Goal: Task Accomplishment & Management: Manage account settings

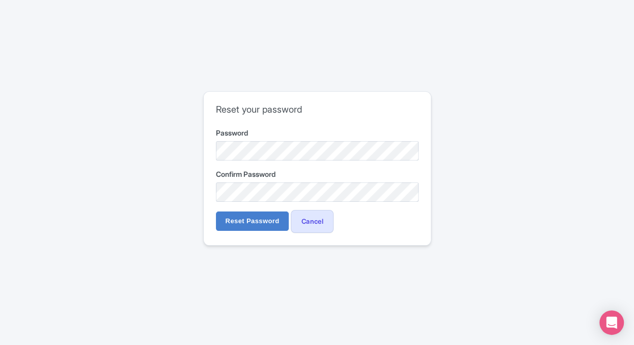
click at [41, 197] on div "Reset your password Password Confirm Password Reset Password Cancel" at bounding box center [317, 172] width 634 height 345
click at [261, 217] on input "Reset Password" at bounding box center [252, 220] width 73 height 19
click at [255, 223] on input "Reset Password" at bounding box center [252, 220] width 73 height 19
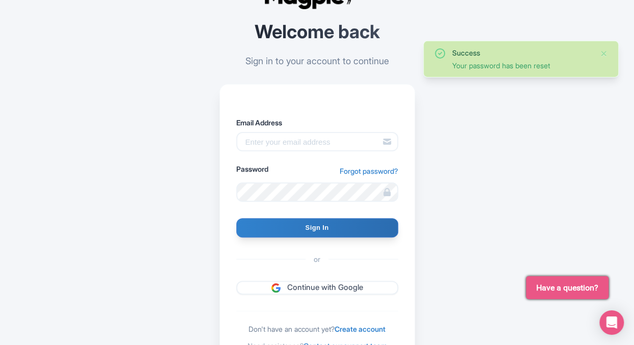
scroll to position [55, 0]
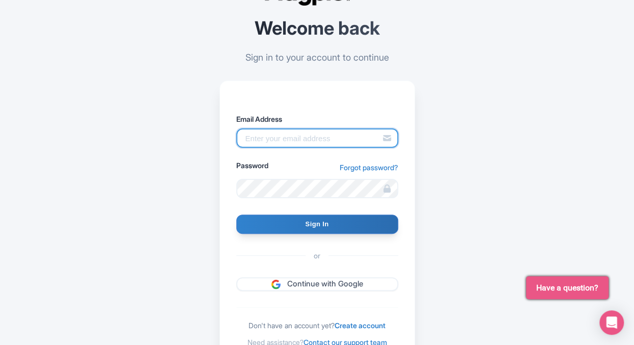
click at [283, 140] on input "Email Address" at bounding box center [317, 137] width 162 height 19
type input "[PERSON_NAME][EMAIL_ADDRESS][DOMAIN_NAME]"
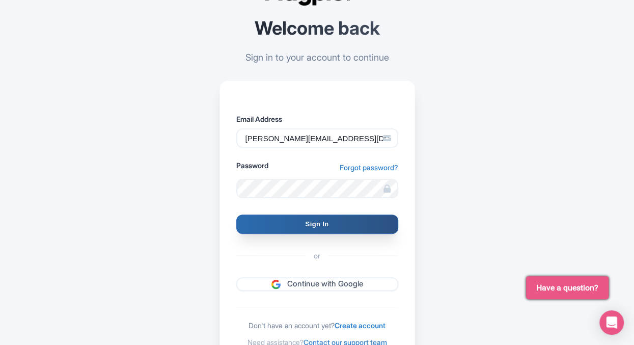
click at [266, 225] on input "Sign In" at bounding box center [317, 224] width 162 height 19
type input "Signing in..."
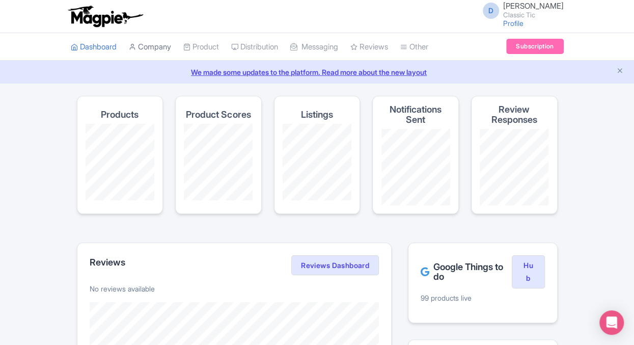
click at [152, 46] on link "Company" at bounding box center [150, 47] width 42 height 28
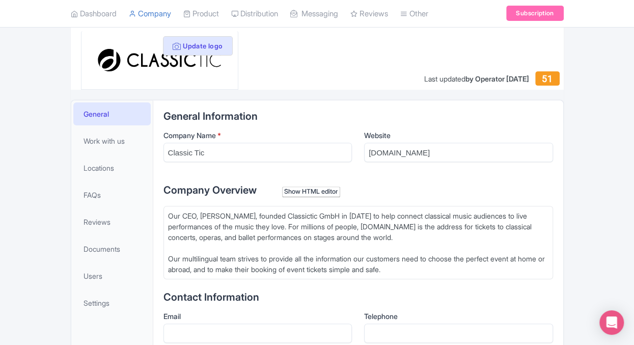
scroll to position [165, 0]
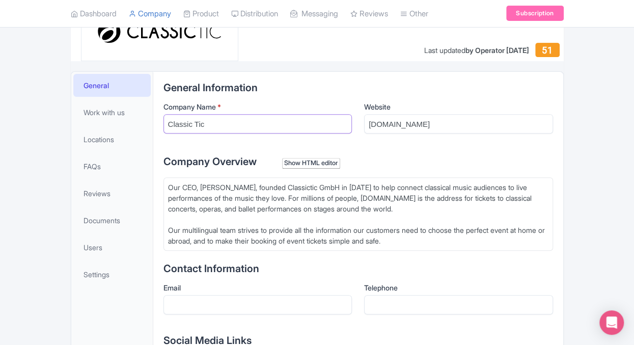
click at [196, 122] on input "Classic Tic" at bounding box center [258, 123] width 189 height 19
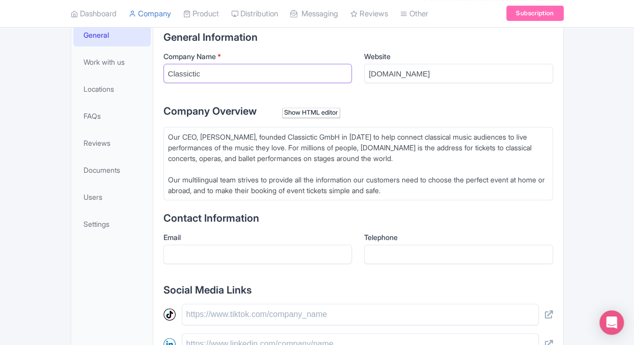
scroll to position [220, 0]
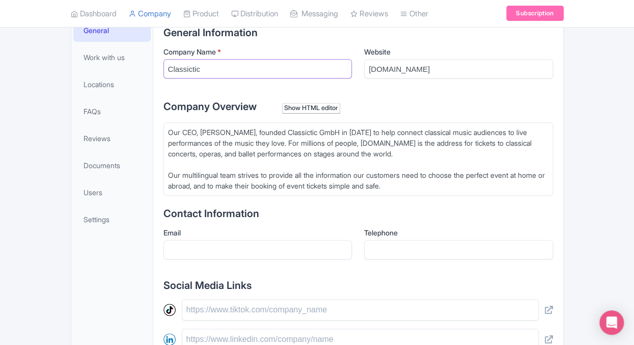
type input "Classictic"
click at [264, 256] on input "Email" at bounding box center [258, 249] width 189 height 19
type input "info@classictic.com"
drag, startPoint x: 449, startPoint y: 69, endPoint x: 324, endPoint y: 71, distance: 124.9
click at [364, 71] on input "classictic.com" at bounding box center [458, 68] width 189 height 19
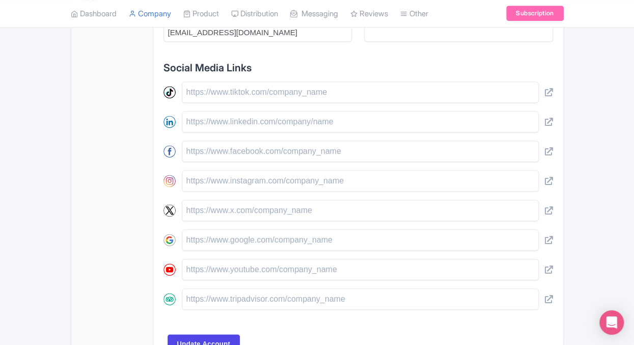
scroll to position [448, 0]
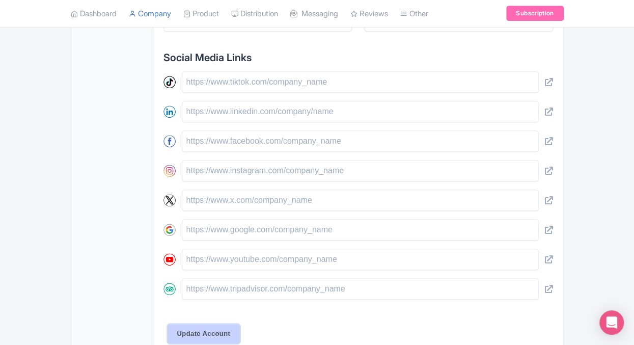
click at [184, 328] on input "Update Account" at bounding box center [204, 333] width 73 height 19
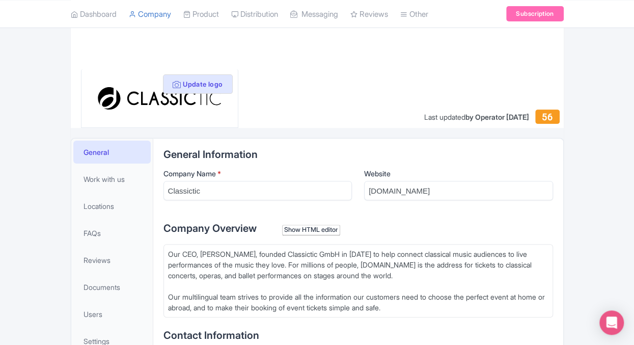
scroll to position [220, 0]
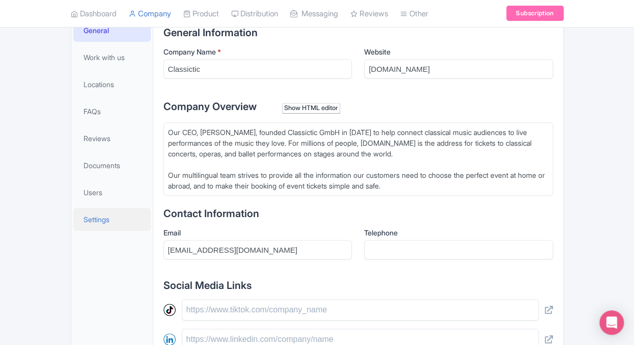
click at [113, 219] on link "Settings" at bounding box center [111, 219] width 77 height 23
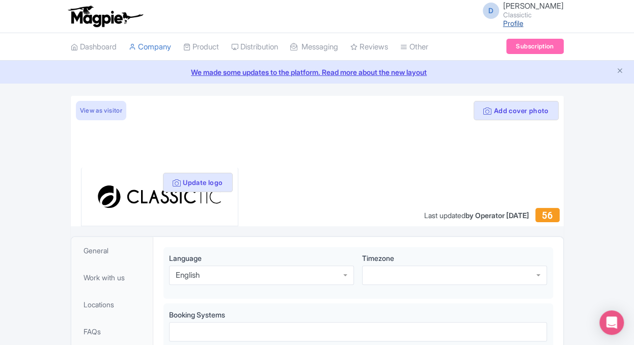
click at [522, 26] on link "Profile" at bounding box center [513, 23] width 20 height 9
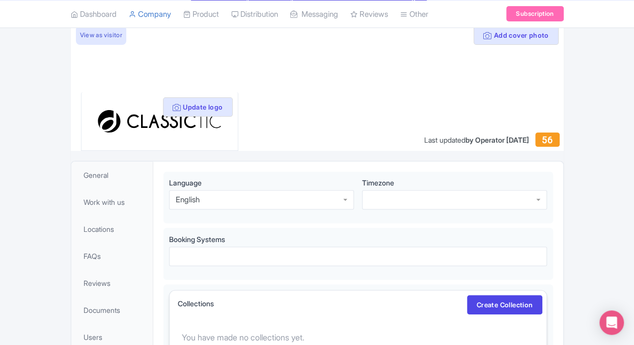
scroll to position [71, 0]
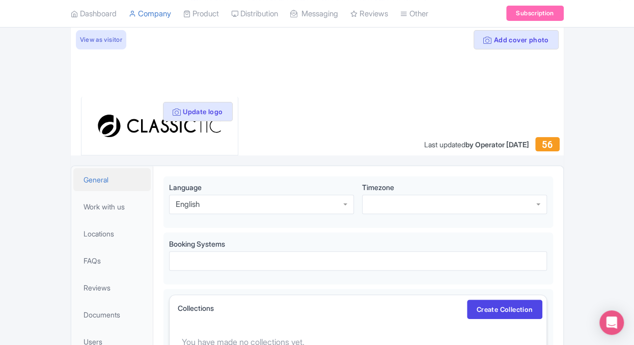
click at [96, 181] on span "General" at bounding box center [96, 179] width 25 height 11
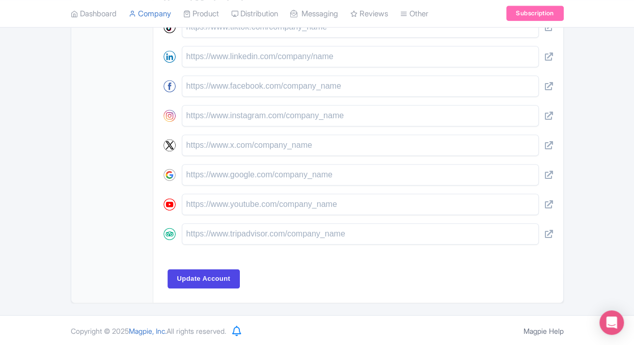
scroll to position [173, 0]
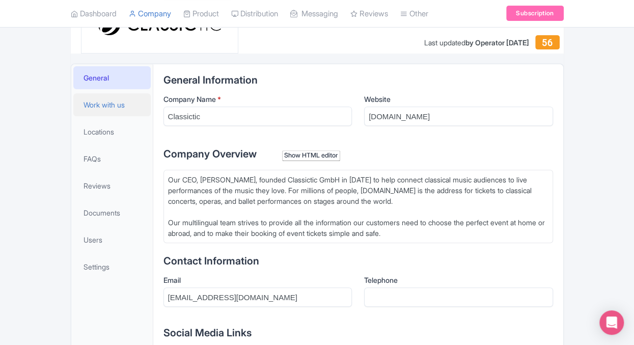
click at [117, 107] on span "Work with us" at bounding box center [104, 104] width 41 height 11
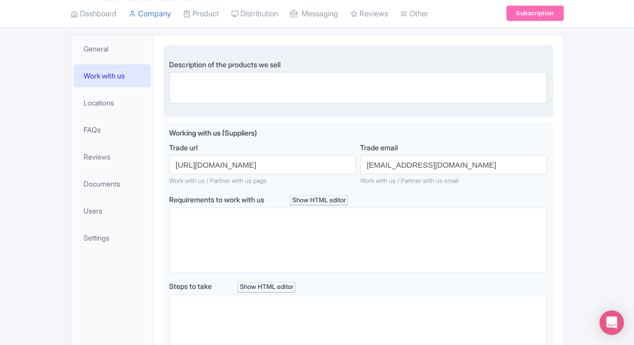
scroll to position [201, 0]
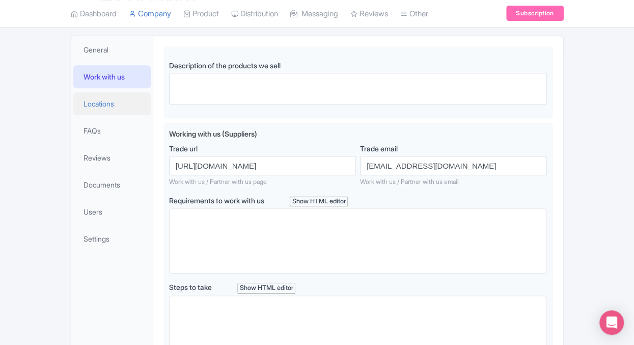
click at [109, 105] on span "Locations" at bounding box center [99, 103] width 31 height 11
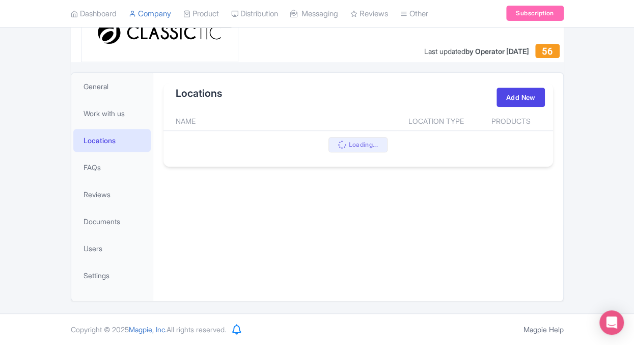
scroll to position [164, 0]
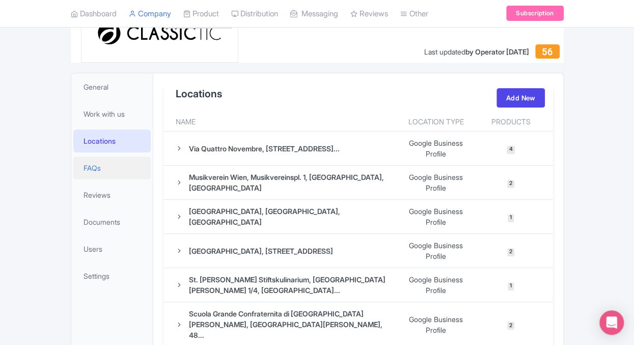
click at [112, 167] on link "FAQs" at bounding box center [111, 167] width 77 height 23
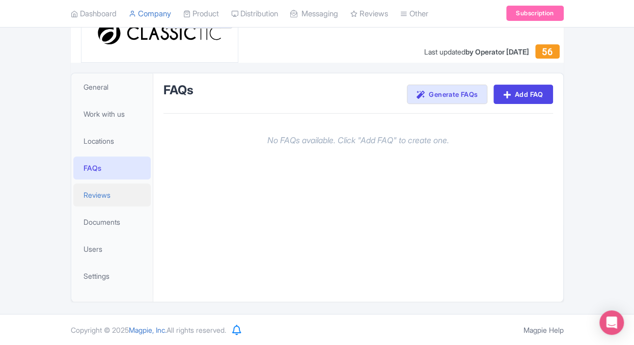
click at [111, 190] on span "Reviews" at bounding box center [97, 195] width 27 height 11
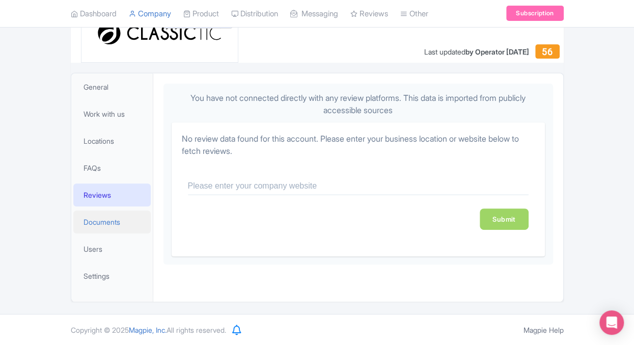
click at [108, 223] on span "Documents" at bounding box center [102, 222] width 37 height 11
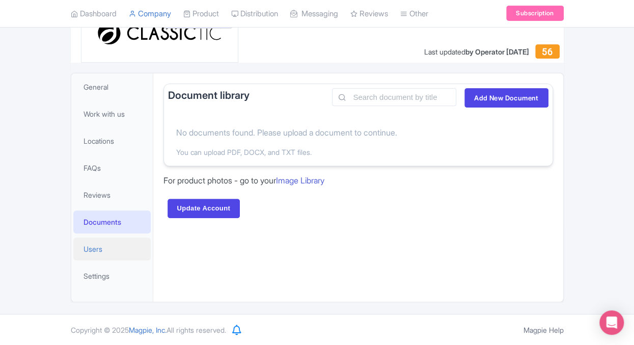
click at [96, 248] on span "Users" at bounding box center [93, 249] width 19 height 11
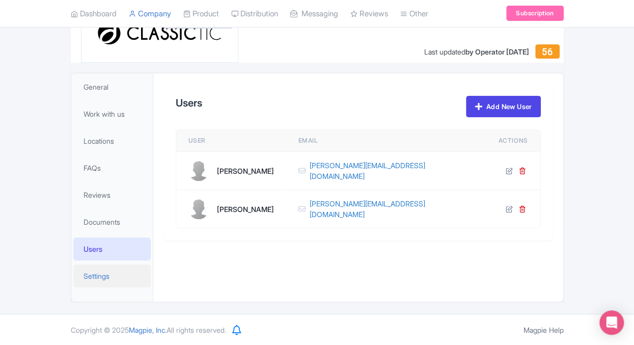
click at [98, 273] on span "Settings" at bounding box center [97, 276] width 26 height 11
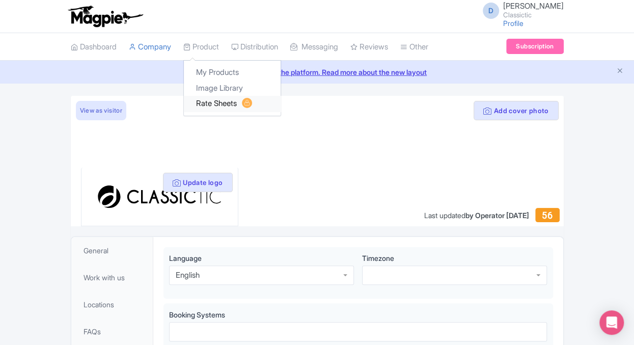
click at [227, 106] on link "Rate Sheets" at bounding box center [232, 104] width 97 height 16
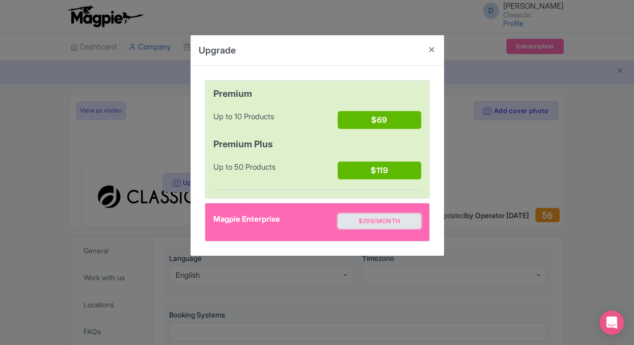
click at [392, 221] on button "$299/month" at bounding box center [379, 220] width 83 height 15
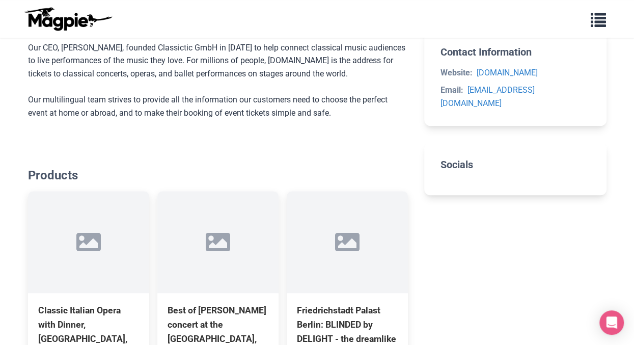
scroll to position [275, 0]
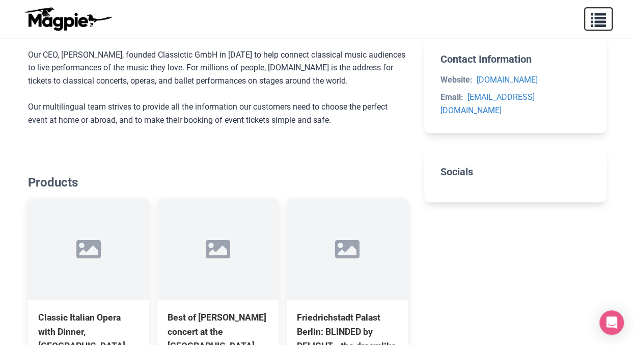
click at [601, 23] on span "button" at bounding box center [598, 17] width 15 height 15
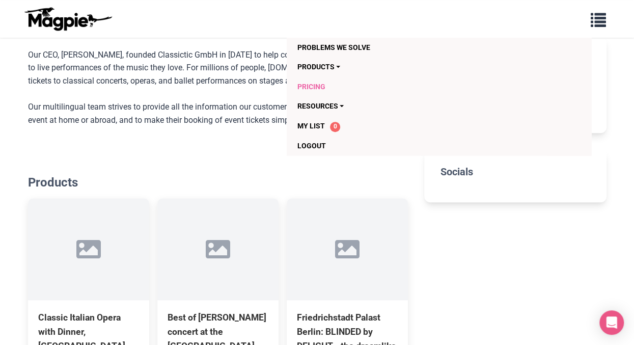
click at [316, 88] on link "Pricing" at bounding box center [419, 86] width 244 height 19
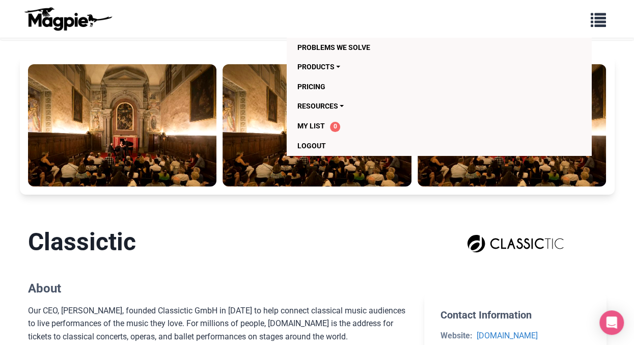
scroll to position [0, 0]
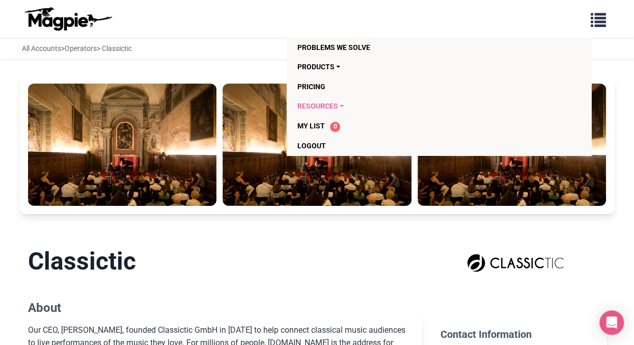
click at [340, 104] on link "Resources" at bounding box center [419, 105] width 244 height 19
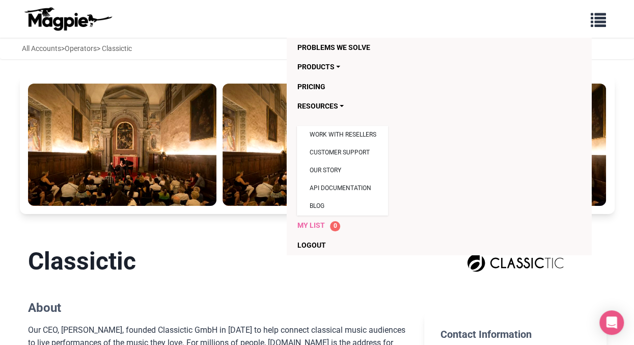
click at [318, 227] on span "My List" at bounding box center [311, 225] width 28 height 8
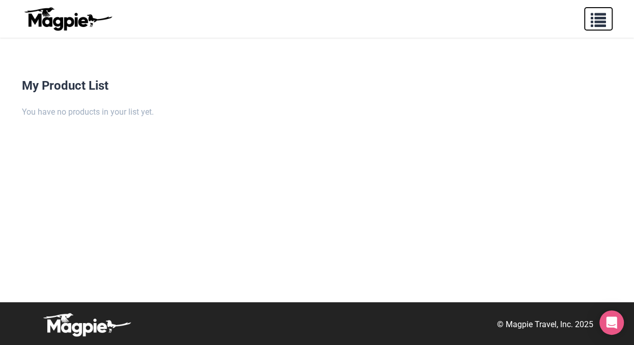
click at [605, 23] on span "button" at bounding box center [598, 17] width 15 height 15
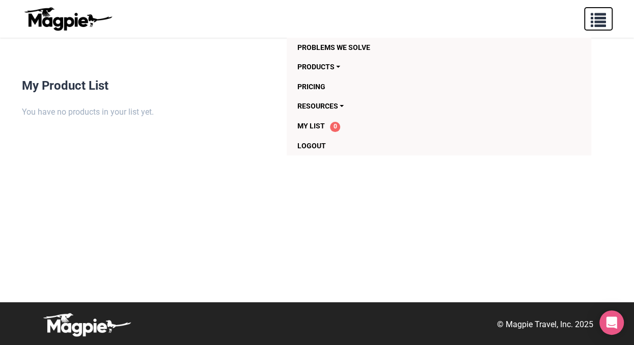
click at [605, 23] on span "button" at bounding box center [598, 17] width 15 height 15
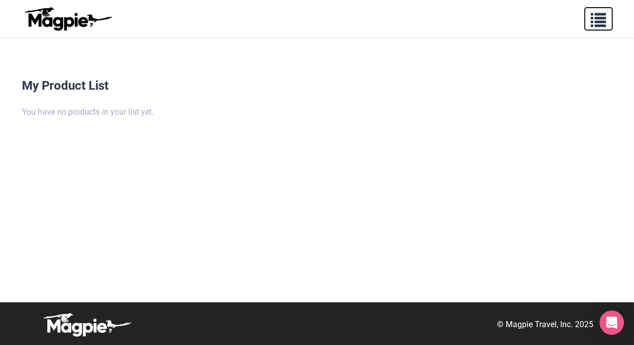
click at [599, 22] on span "button" at bounding box center [598, 17] width 15 height 15
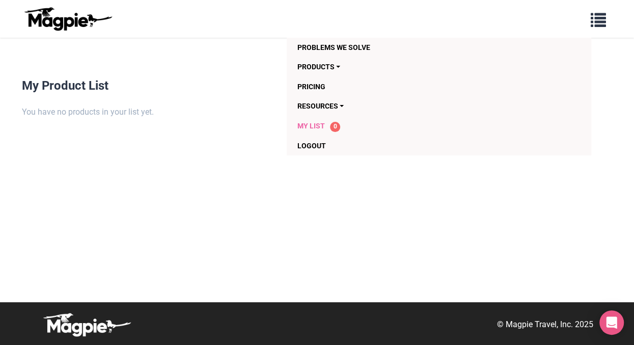
click at [316, 124] on span "My List" at bounding box center [311, 126] width 28 height 8
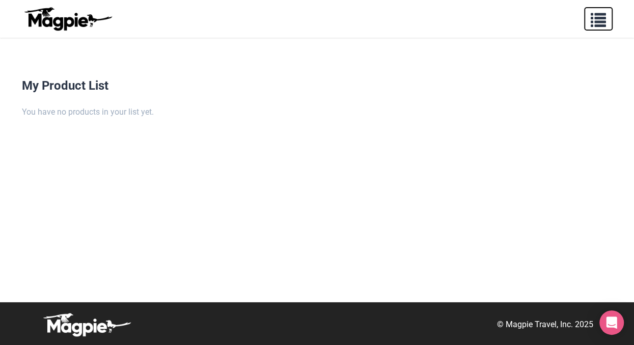
click at [599, 22] on span "button" at bounding box center [598, 17] width 15 height 15
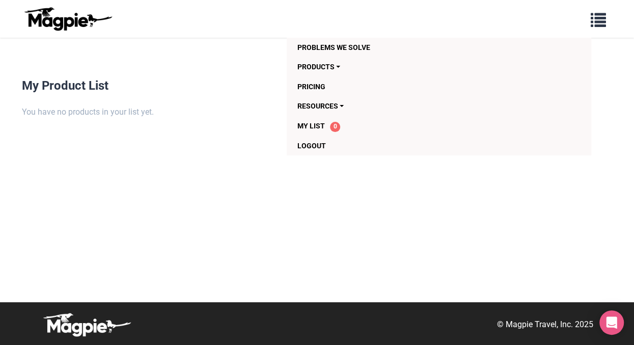
click at [44, 16] on img at bounding box center [68, 19] width 92 height 24
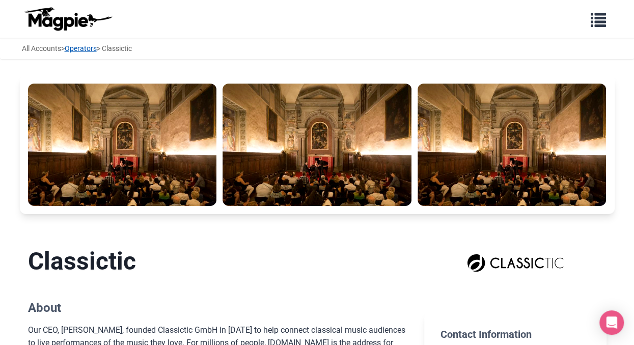
click at [81, 49] on link "Operators" at bounding box center [81, 48] width 32 height 8
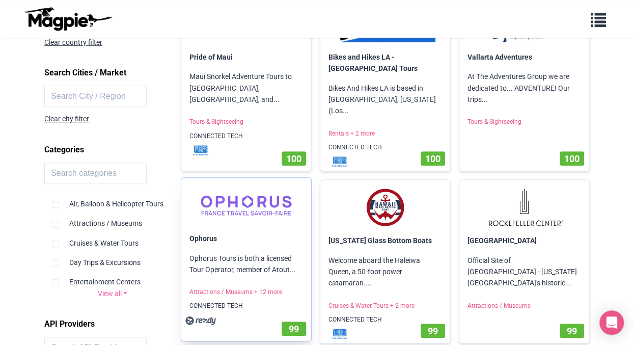
scroll to position [165, 0]
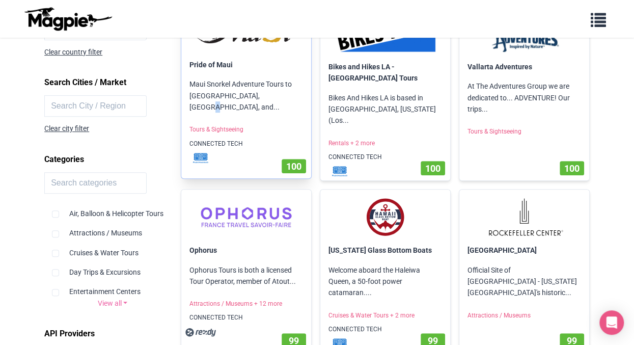
click at [267, 99] on p "Maui Snorkel Adventure Tours to Molokini Crater, Turtle Town, and..." at bounding box center [246, 95] width 130 height 50
drag, startPoint x: 296, startPoint y: 154, endPoint x: 290, endPoint y: 152, distance: 6.3
click at [295, 161] on span "100" at bounding box center [293, 166] width 15 height 11
click at [201, 153] on img at bounding box center [200, 158] width 31 height 10
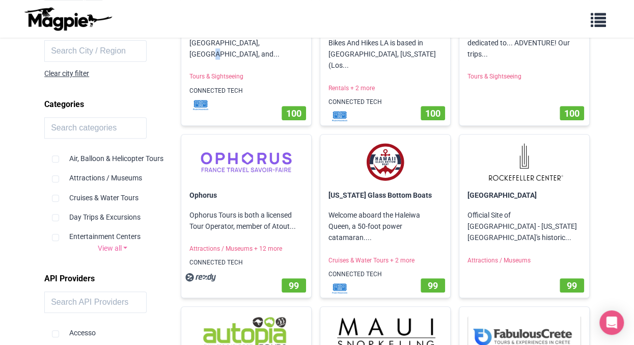
scroll to position [0, 0]
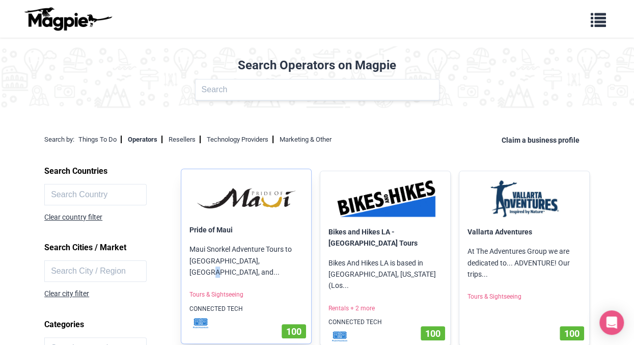
click at [225, 196] on img at bounding box center [247, 196] width 114 height 39
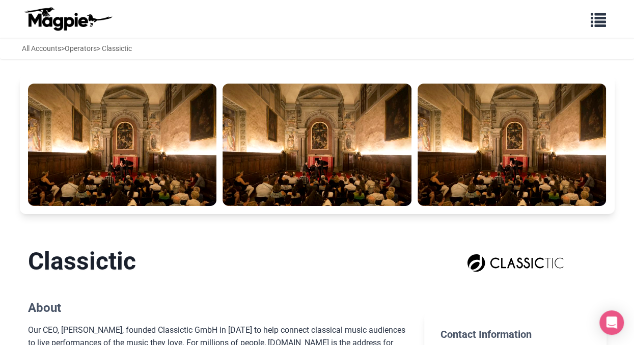
drag, startPoint x: 616, startPoint y: 264, endPoint x: 607, endPoint y: 281, distance: 19.2
click at [516, 18] on div "Problems we solve Products Content Management and Distribution Magpie for Resel…" at bounding box center [317, 19] width 611 height 30
click at [594, 23] on span "button" at bounding box center [598, 17] width 15 height 15
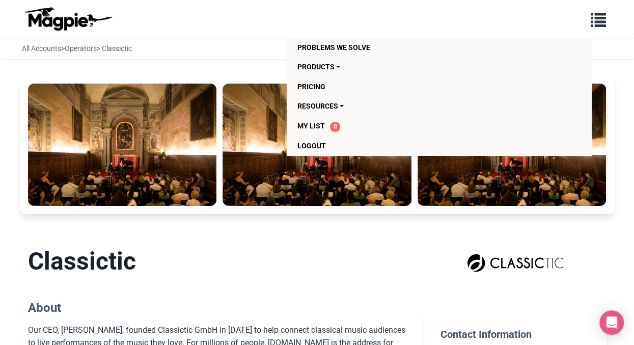
click at [138, 20] on div "Problems we solve Products Content Management and Distribution Magpie for Resel…" at bounding box center [317, 19] width 611 height 30
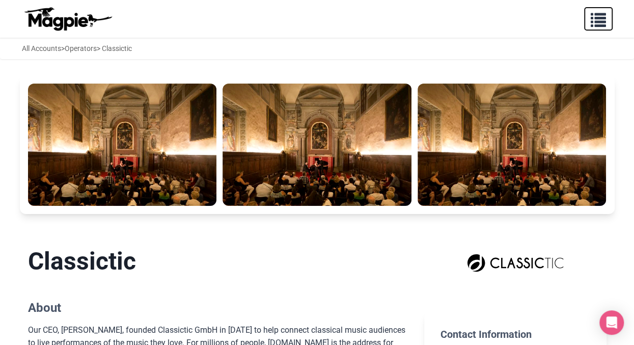
click at [601, 19] on span "button" at bounding box center [598, 17] width 15 height 15
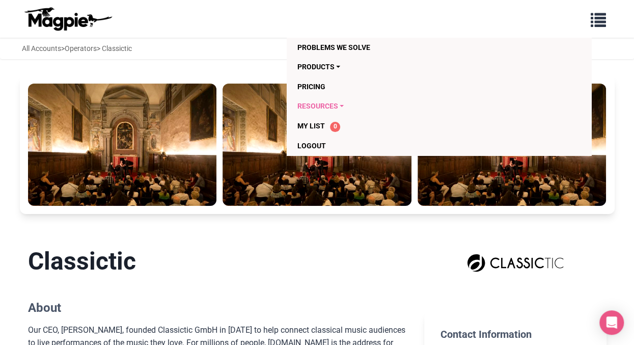
click at [316, 105] on link "Resources" at bounding box center [419, 105] width 244 height 19
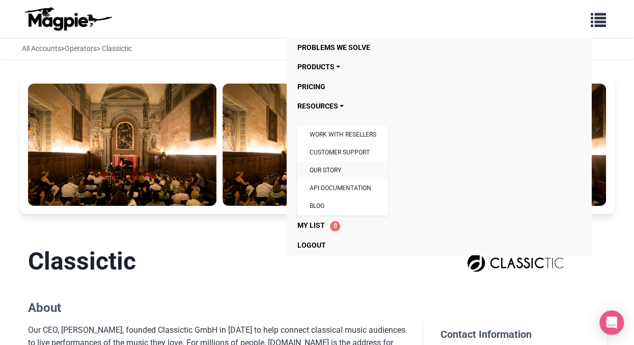
click at [310, 171] on link "Our Story" at bounding box center [342, 171] width 91 height 18
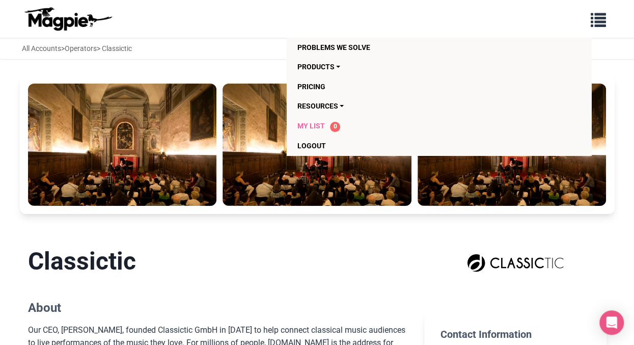
click at [313, 122] on span "My List" at bounding box center [311, 126] width 28 height 8
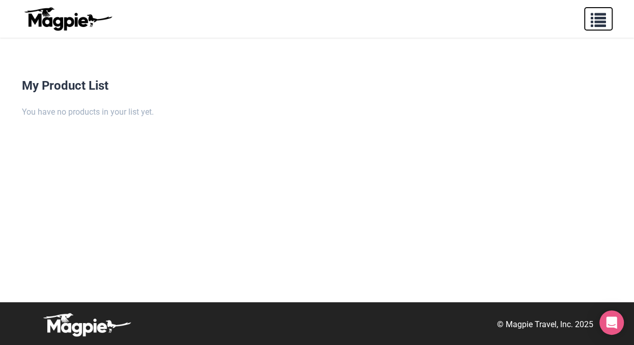
click at [600, 28] on button "button" at bounding box center [598, 18] width 29 height 23
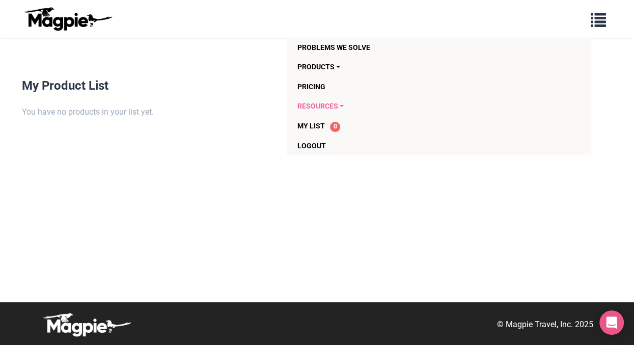
click at [333, 104] on link "Resources" at bounding box center [419, 105] width 244 height 19
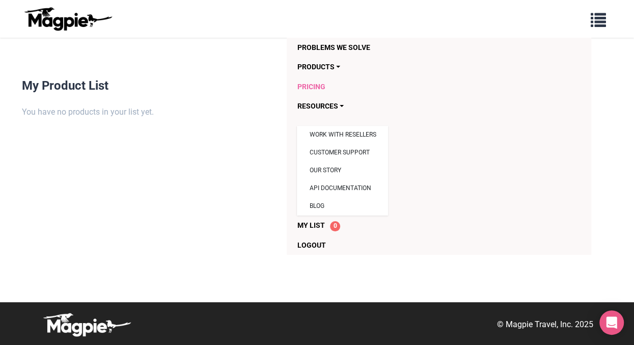
click at [313, 85] on link "Pricing" at bounding box center [419, 86] width 244 height 19
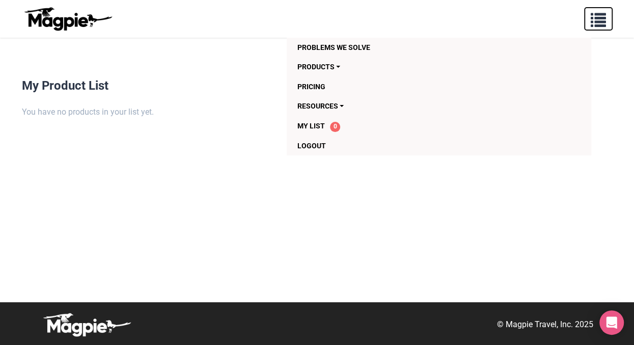
click at [594, 22] on span "button" at bounding box center [598, 17] width 15 height 15
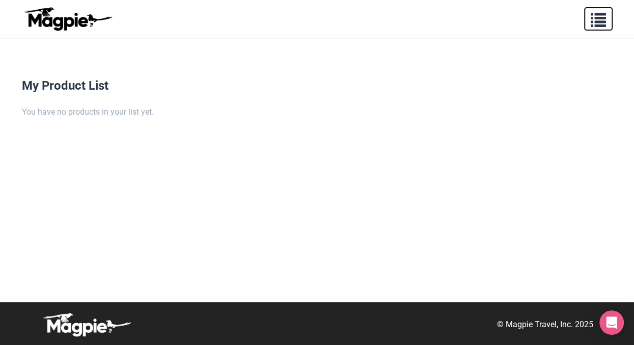
click at [594, 24] on span "button" at bounding box center [598, 17] width 15 height 15
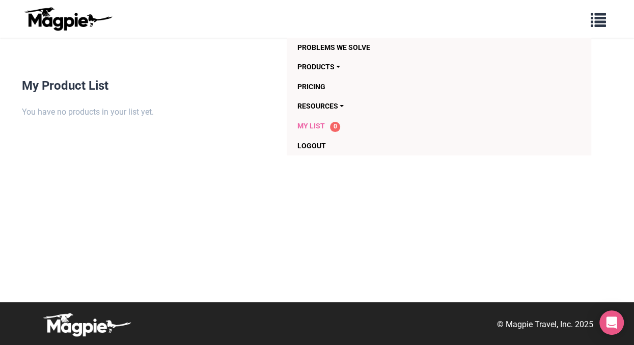
click at [319, 127] on span "My List" at bounding box center [311, 126] width 28 height 8
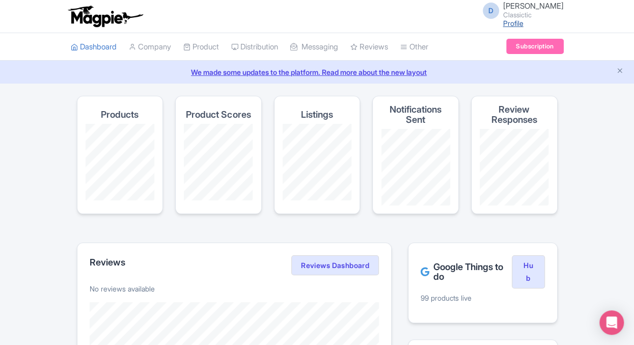
click at [524, 24] on link "Profile" at bounding box center [513, 23] width 20 height 9
click at [534, 46] on link "Subscription" at bounding box center [534, 46] width 57 height 15
click at [524, 23] on link "Profile" at bounding box center [513, 23] width 20 height 9
click at [150, 42] on link "Company" at bounding box center [150, 47] width 42 height 28
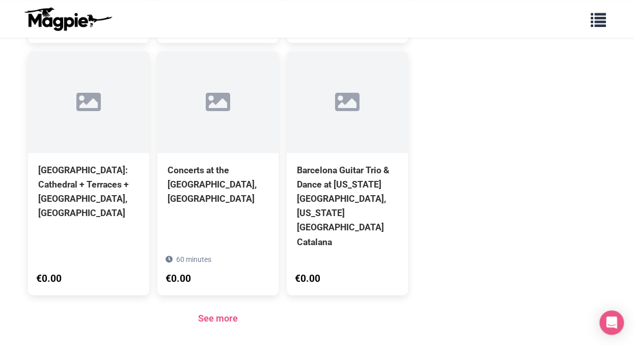
scroll to position [800, 0]
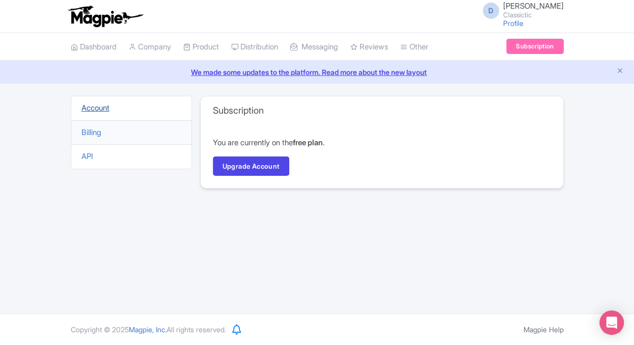
click at [91, 108] on link "Account" at bounding box center [96, 108] width 28 height 10
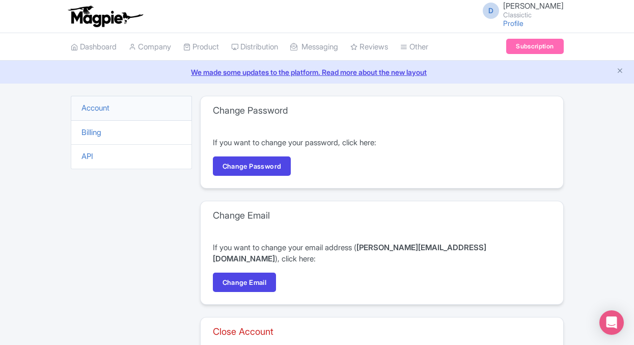
scroll to position [108, 0]
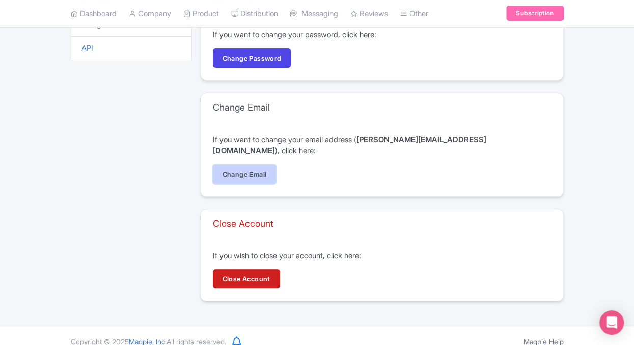
click at [238, 165] on link "Change Email" at bounding box center [245, 174] width 64 height 19
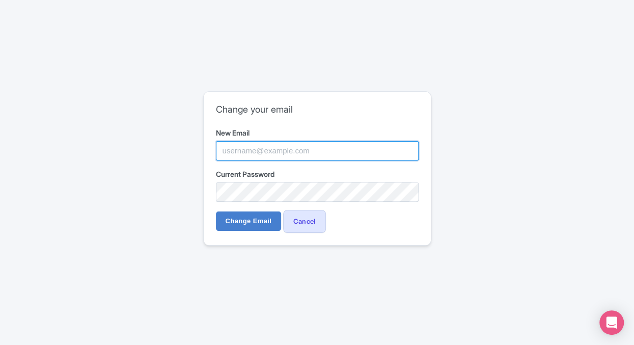
click at [356, 151] on input "New Email" at bounding box center [317, 150] width 203 height 19
paste input "Musica & Musica Venice Musica a Palazzo"
click at [365, 147] on input "Musica & Musica Venice Musica a Palazzo" at bounding box center [317, 150] width 203 height 19
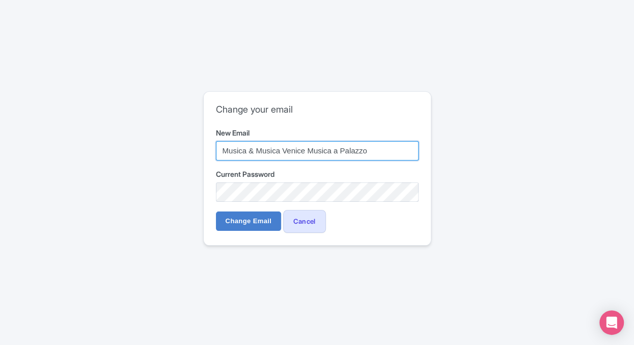
click at [365, 147] on input "Musica & Musica Venice Musica a Palazzo" at bounding box center [317, 150] width 203 height 19
paste input "Classictic2025!"
type input "Classictic2025!"
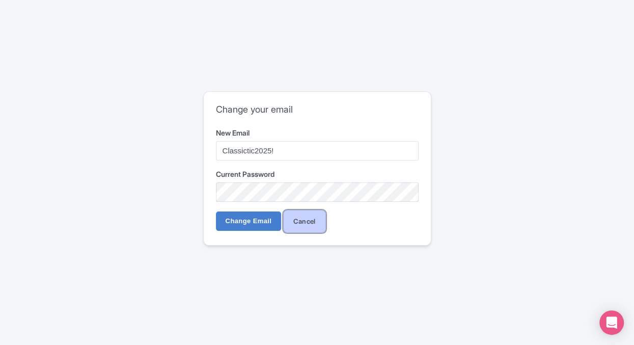
click at [306, 223] on link "Cancel" at bounding box center [304, 221] width 43 height 23
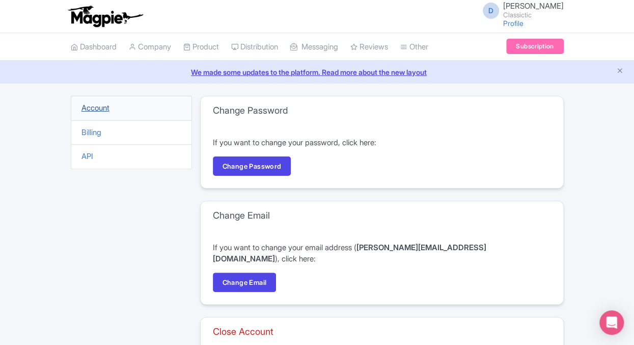
click at [99, 109] on link "Account" at bounding box center [96, 108] width 28 height 10
click at [92, 133] on link "Billing" at bounding box center [92, 132] width 20 height 10
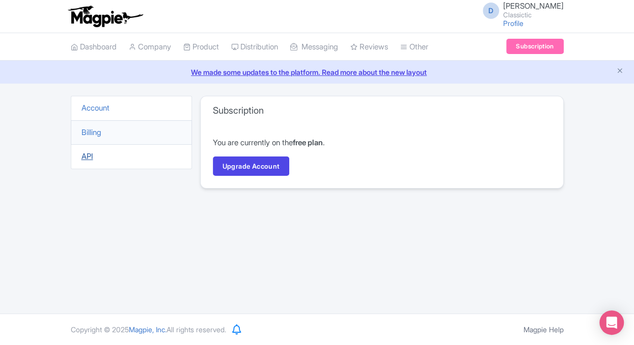
click at [91, 154] on link "API" at bounding box center [88, 156] width 12 height 10
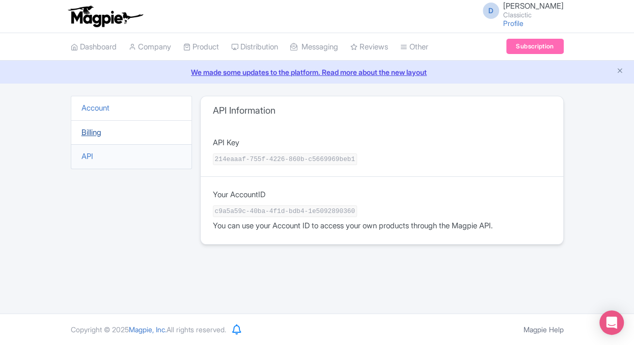
click at [95, 133] on link "Billing" at bounding box center [92, 132] width 20 height 10
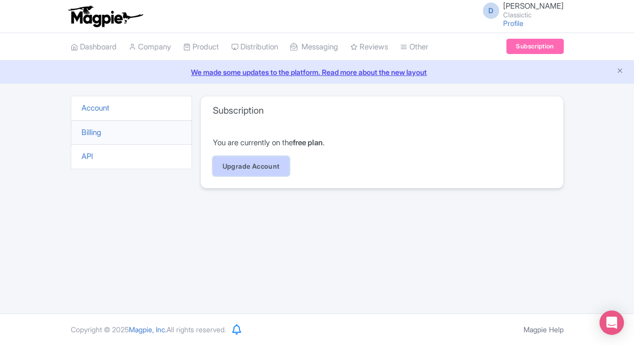
click at [258, 164] on link "Upgrade Account" at bounding box center [251, 165] width 77 height 19
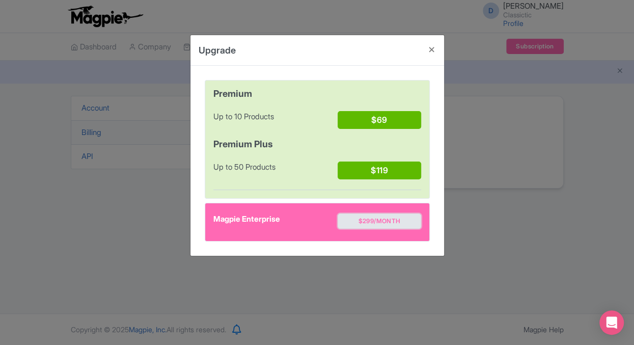
click at [388, 219] on button "$299/month" at bounding box center [379, 220] width 83 height 15
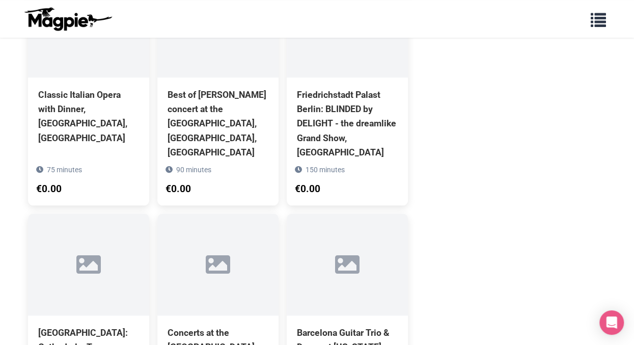
scroll to position [495, 0]
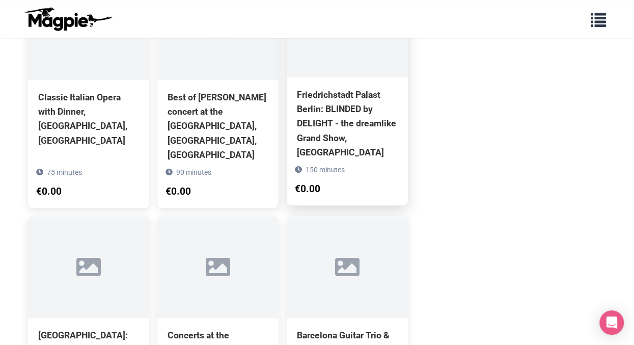
click at [338, 128] on div "Friedrichstadt Palast Berlin: BLINDED by DELIGHT - the dreamlike Grand Show, [G…" at bounding box center [347, 124] width 101 height 72
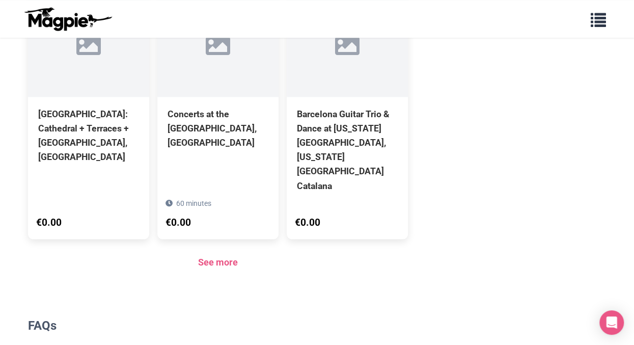
scroll to position [770, 0]
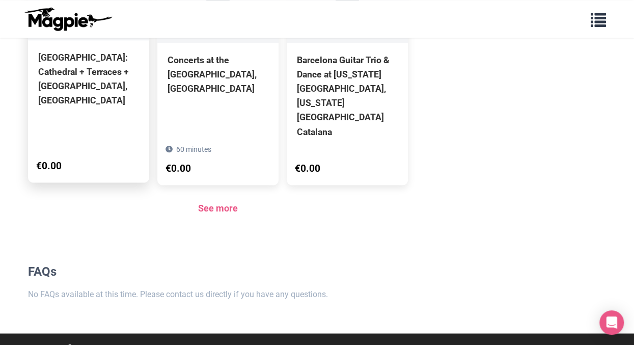
click at [93, 100] on div "[GEOGRAPHIC_DATA]: Cathedral + Terraces + [GEOGRAPHIC_DATA], [GEOGRAPHIC_DATA]" at bounding box center [88, 79] width 101 height 58
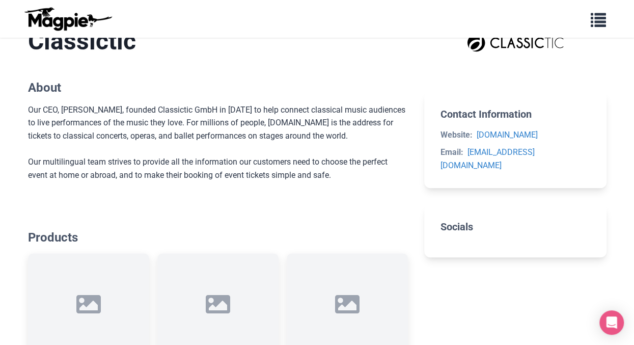
scroll to position [0, 0]
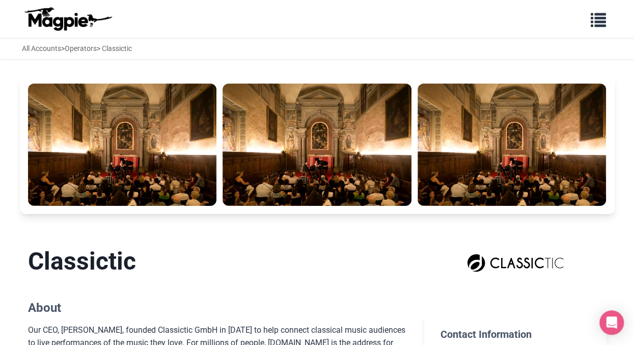
click at [71, 22] on img at bounding box center [68, 19] width 92 height 24
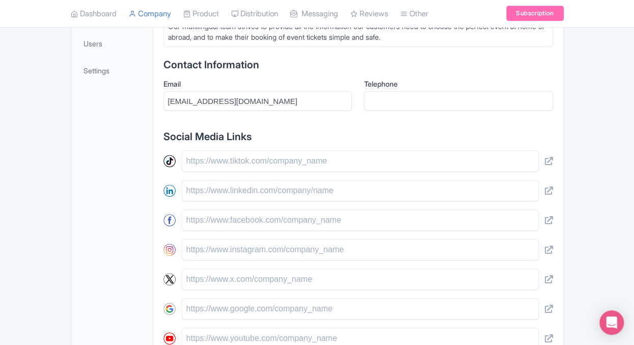
scroll to position [173, 0]
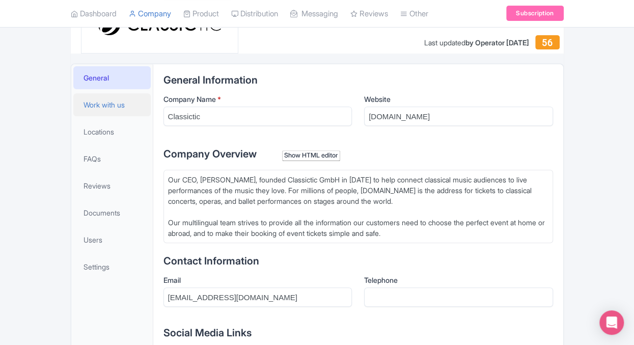
click at [104, 103] on span "Work with us" at bounding box center [104, 104] width 41 height 11
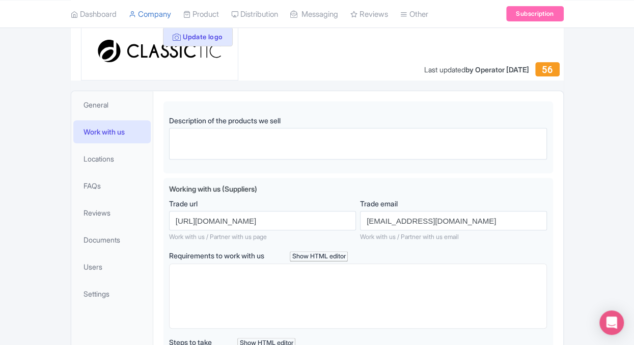
scroll to position [146, 0]
click at [108, 156] on span "Locations" at bounding box center [99, 158] width 31 height 11
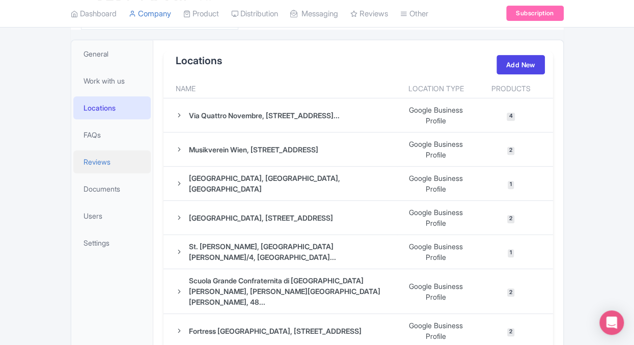
scroll to position [201, 0]
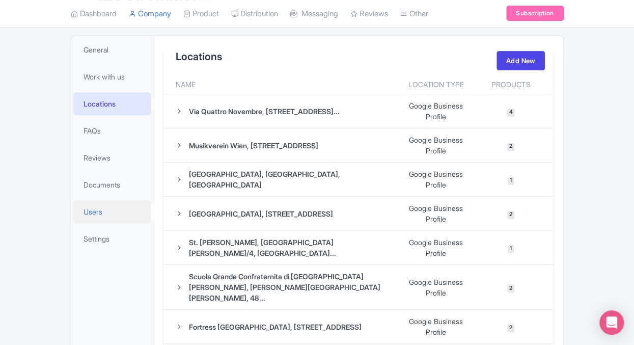
click at [94, 211] on span "Users" at bounding box center [93, 211] width 19 height 11
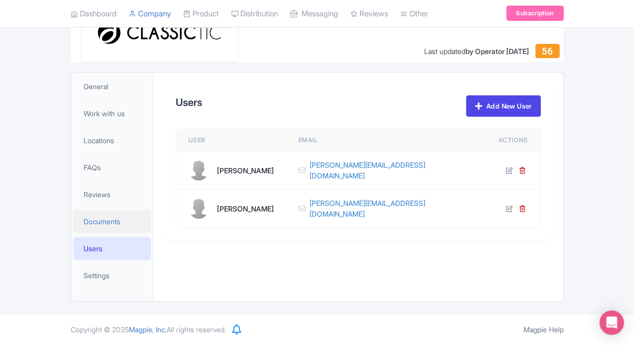
scroll to position [164, 0]
click at [525, 205] on icon at bounding box center [522, 208] width 7 height 7
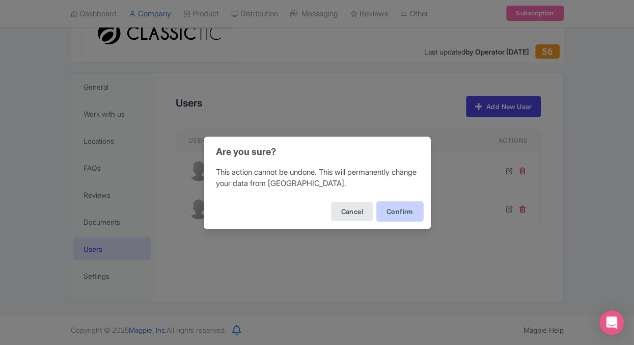
click at [409, 213] on button "Confirm" at bounding box center [400, 211] width 46 height 19
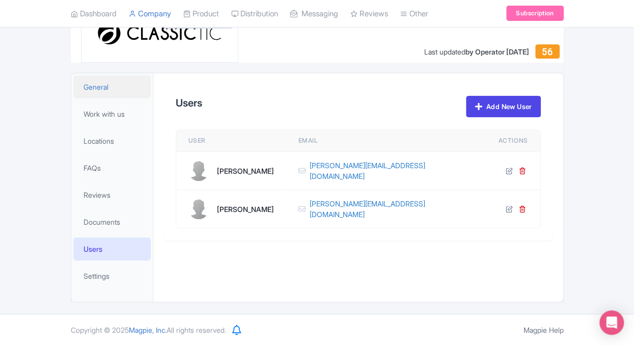
click at [102, 89] on span "General" at bounding box center [96, 87] width 25 height 11
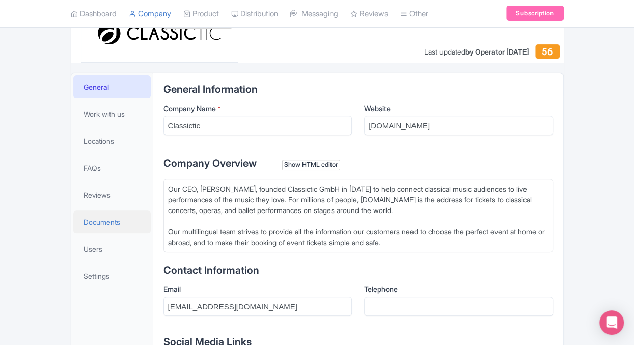
click at [105, 218] on span "Documents" at bounding box center [102, 222] width 37 height 11
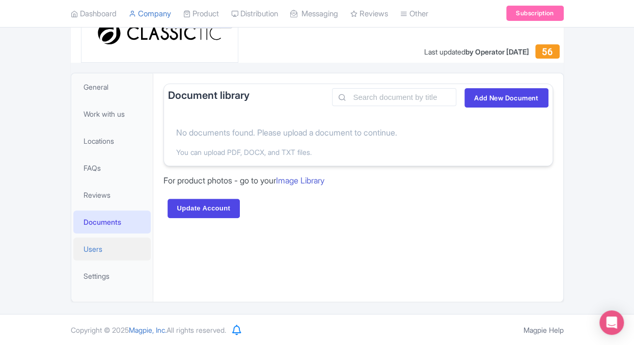
click at [99, 245] on span "Users" at bounding box center [93, 249] width 19 height 11
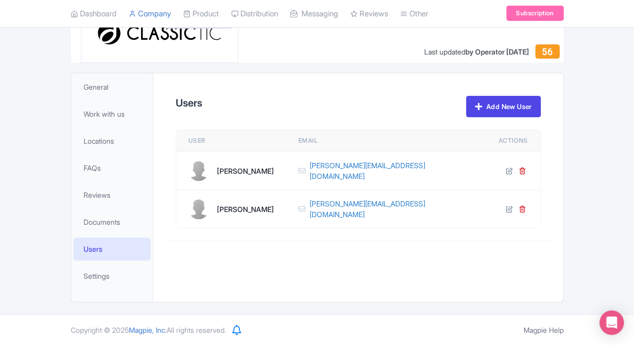
click at [526, 206] on link at bounding box center [523, 208] width 9 height 7
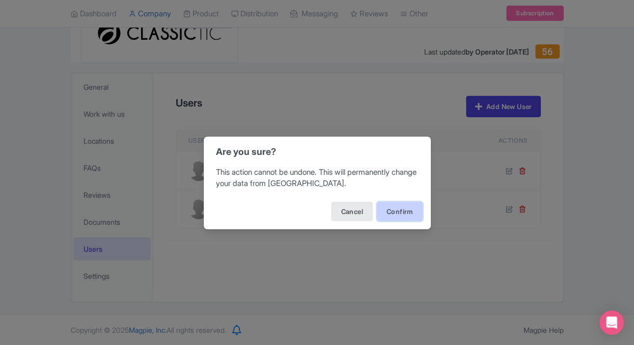
click at [409, 210] on button "Confirm" at bounding box center [400, 211] width 46 height 19
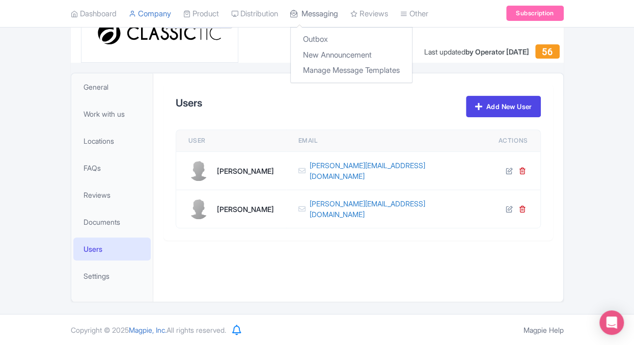
click at [328, 17] on link "Messaging" at bounding box center [314, 14] width 48 height 28
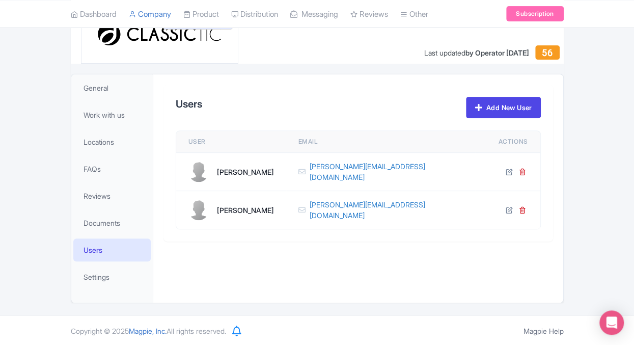
scroll to position [164, 0]
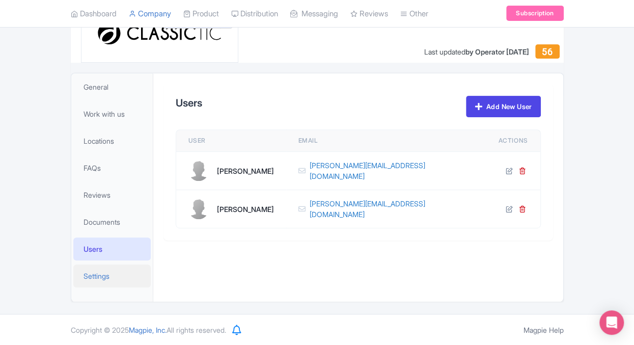
click at [95, 271] on span "Settings" at bounding box center [97, 276] width 26 height 11
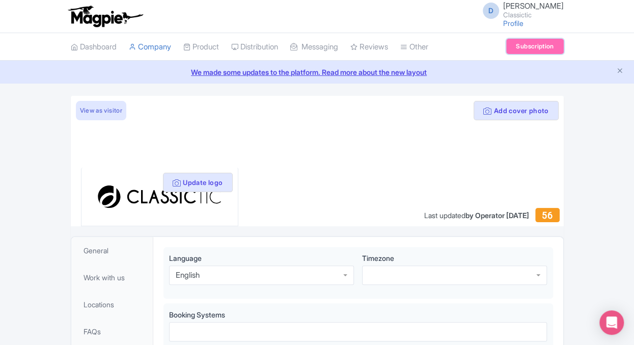
click at [523, 45] on link "Subscription" at bounding box center [534, 46] width 57 height 15
click at [102, 51] on link "Dashboard" at bounding box center [94, 47] width 46 height 28
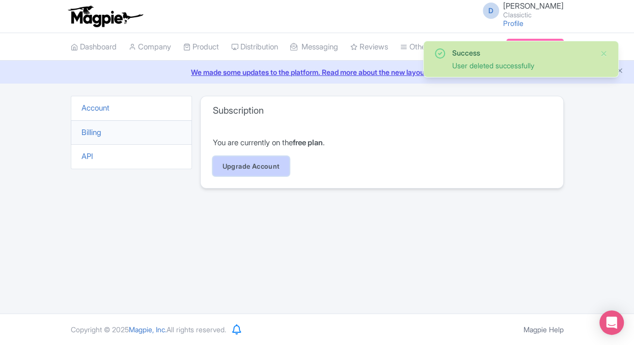
click at [275, 170] on link "Upgrade Account" at bounding box center [251, 165] width 77 height 19
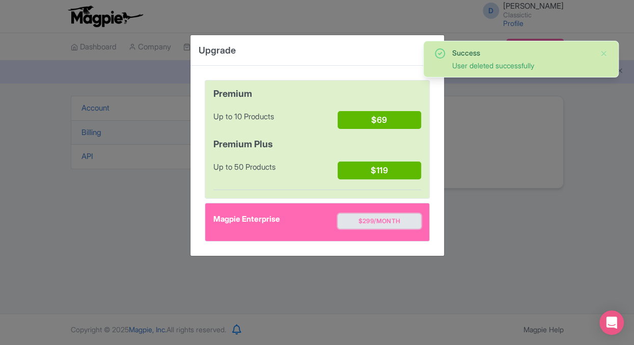
click at [383, 219] on button "$299/month" at bounding box center [379, 220] width 83 height 15
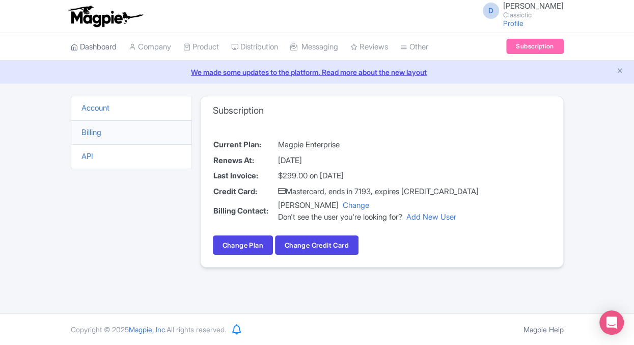
click at [90, 43] on link "Dashboard" at bounding box center [94, 47] width 46 height 28
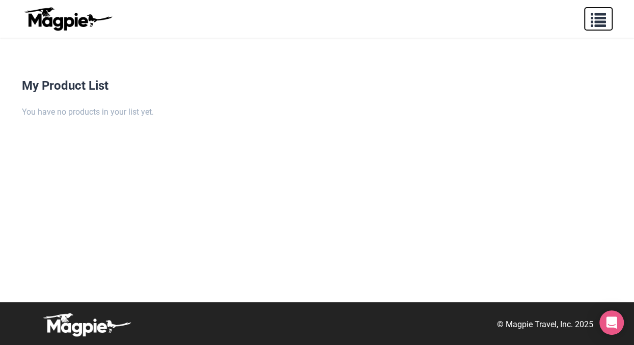
click at [596, 20] on span "button" at bounding box center [598, 17] width 15 height 15
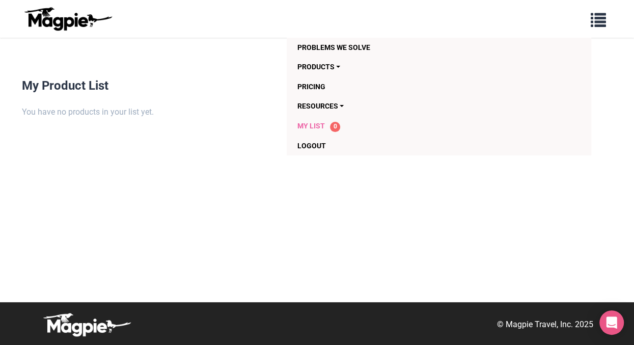
click at [305, 125] on span "My List" at bounding box center [311, 126] width 28 height 8
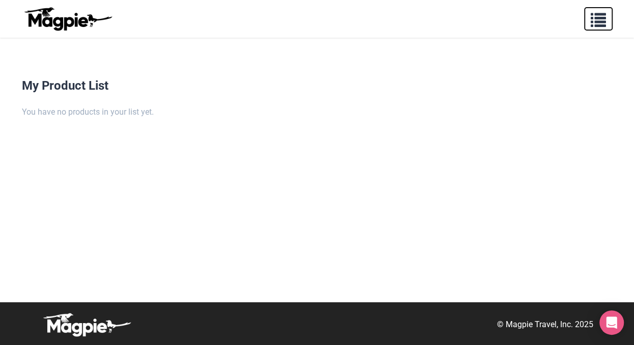
click at [602, 16] on span "button" at bounding box center [598, 17] width 15 height 15
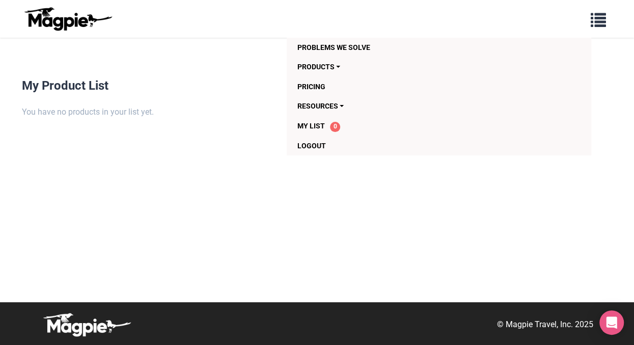
click at [48, 18] on img at bounding box center [68, 19] width 92 height 24
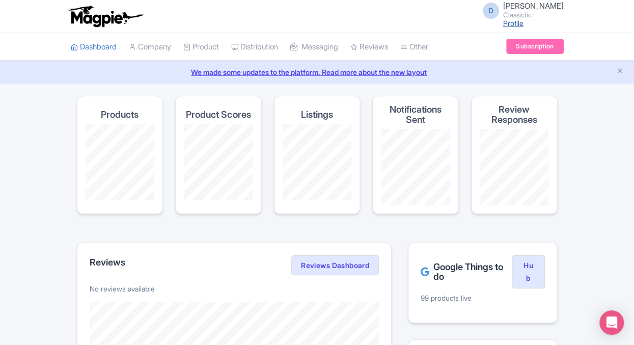
click at [524, 23] on link "Profile" at bounding box center [513, 23] width 20 height 9
click at [141, 42] on link "Company" at bounding box center [150, 47] width 42 height 28
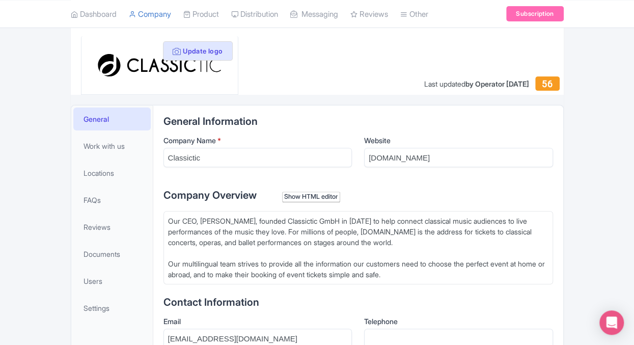
scroll to position [118, 0]
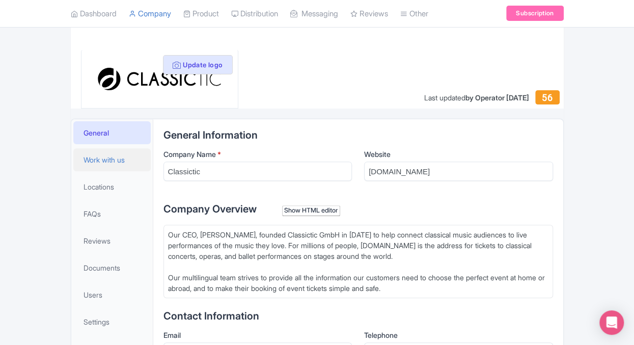
click at [125, 166] on link "Work with us" at bounding box center [111, 159] width 77 height 23
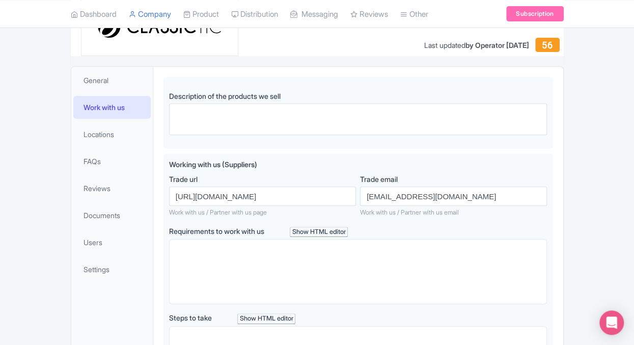
scroll to position [173, 0]
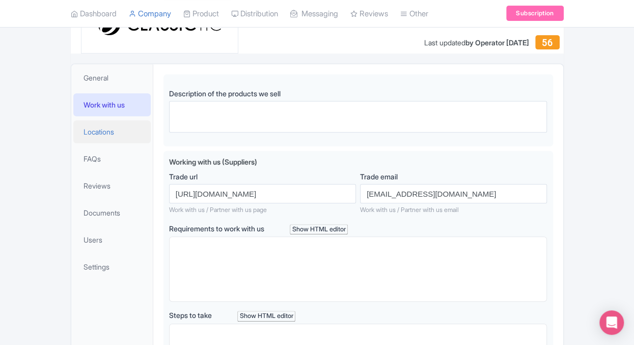
click at [122, 135] on link "Locations" at bounding box center [111, 131] width 77 height 23
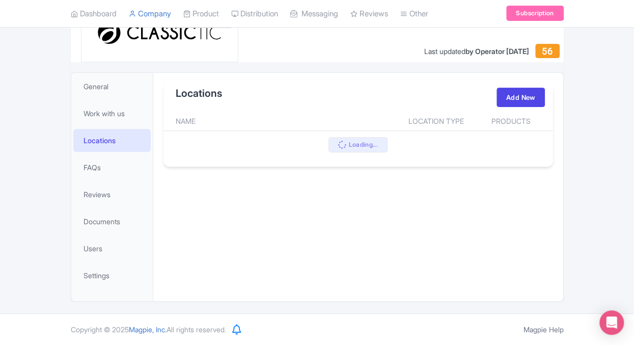
scroll to position [164, 0]
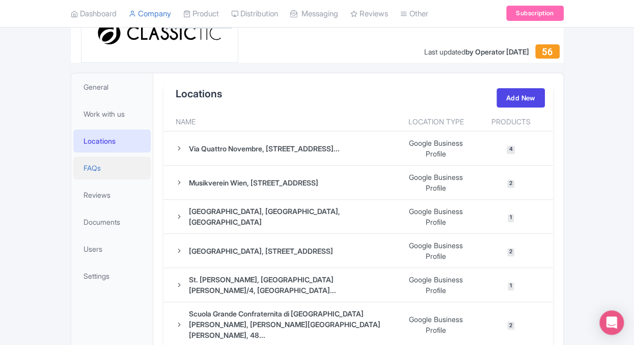
click at [120, 162] on link "FAQs" at bounding box center [111, 167] width 77 height 23
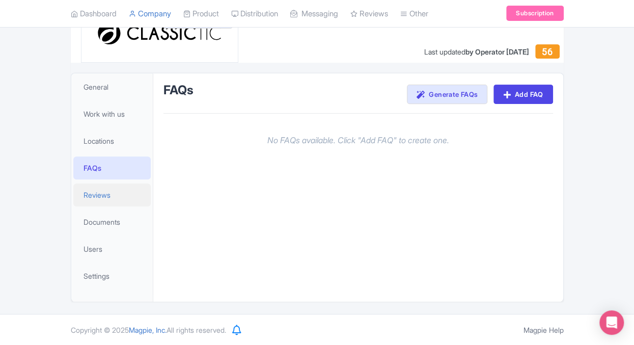
click at [116, 196] on link "Reviews" at bounding box center [111, 194] width 77 height 23
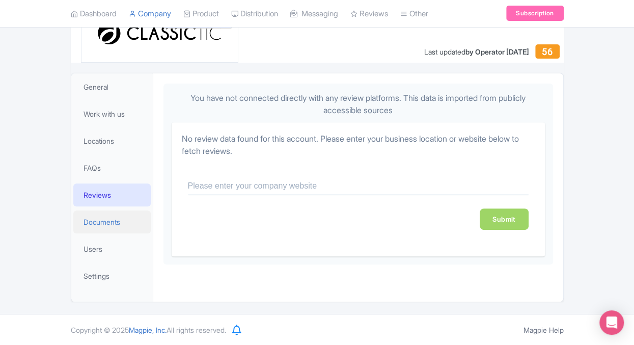
click at [99, 231] on link "Documents" at bounding box center [111, 221] width 77 height 23
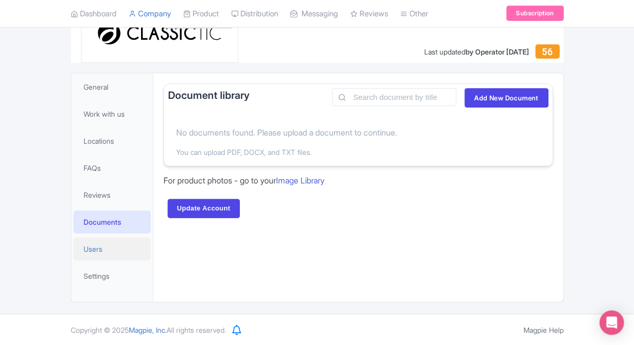
click at [92, 244] on span "Users" at bounding box center [93, 249] width 19 height 11
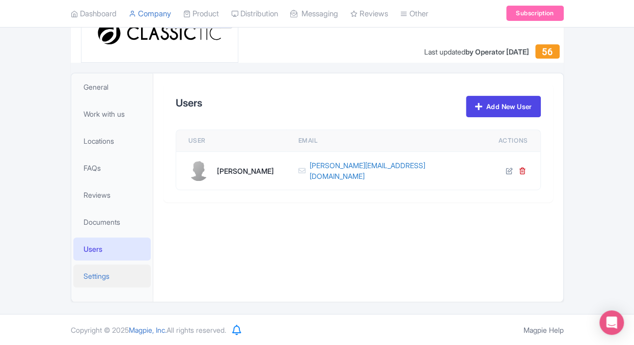
click at [99, 279] on span "Settings" at bounding box center [97, 276] width 26 height 11
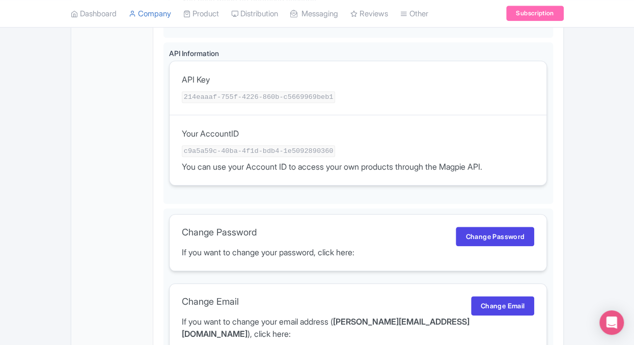
scroll to position [511, 0]
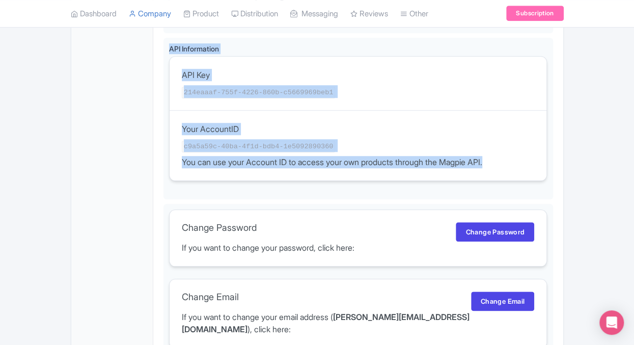
drag, startPoint x: 514, startPoint y: 163, endPoint x: 154, endPoint y: 45, distance: 378.8
click at [154, 45] on div "General Information Company Name * Classictic Website classictic.com Company Ov…" at bounding box center [358, 104] width 410 height 756
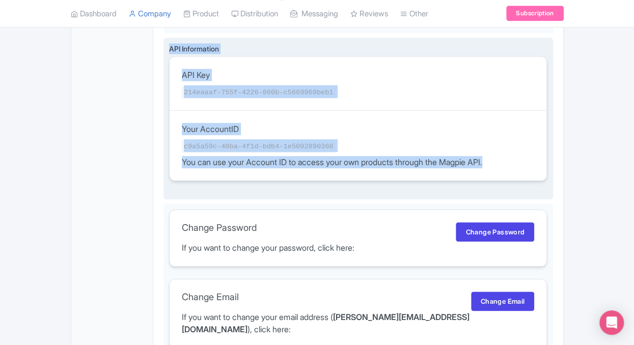
copy div "API Information API Key 214eaaaf-755f-4226-860b-c5669969beb1 Your AccountID c9a…"
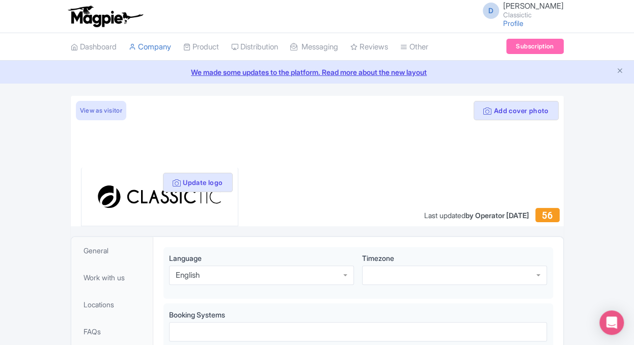
scroll to position [0, 0]
click at [524, 27] on link "Profile" at bounding box center [513, 23] width 20 height 9
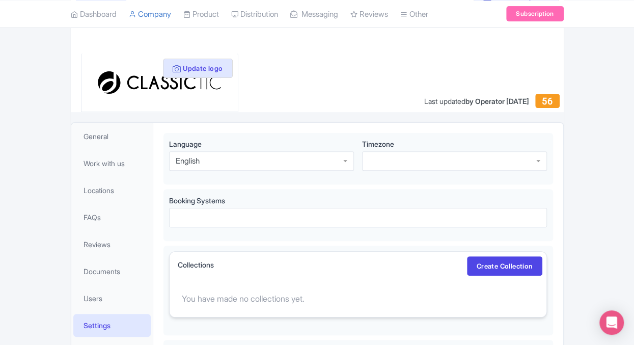
scroll to position [16, 0]
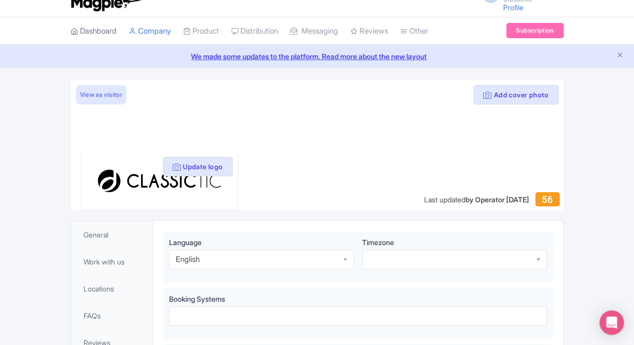
click at [86, 35] on link "Dashboard" at bounding box center [94, 31] width 46 height 28
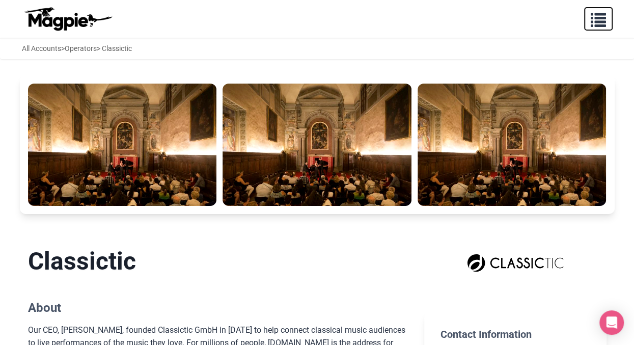
click at [593, 21] on span "button" at bounding box center [598, 17] width 15 height 15
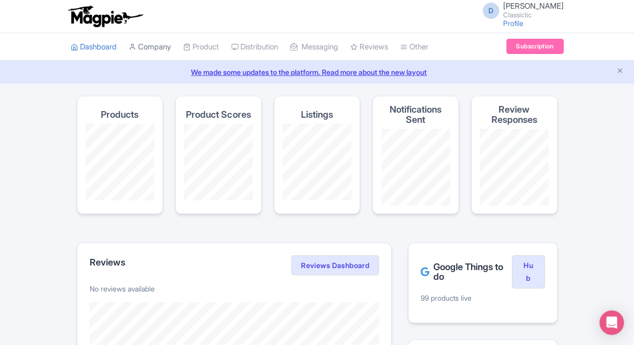
click at [150, 46] on link "Company" at bounding box center [150, 47] width 42 height 28
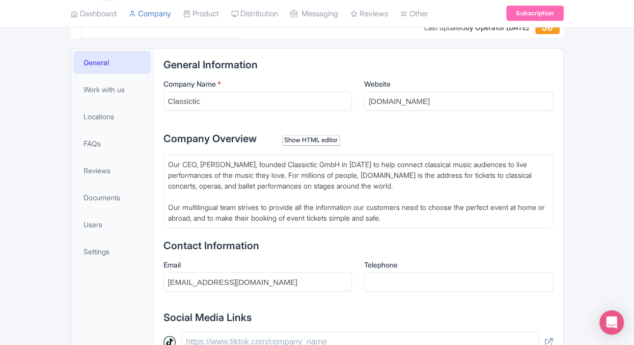
scroll to position [220, 0]
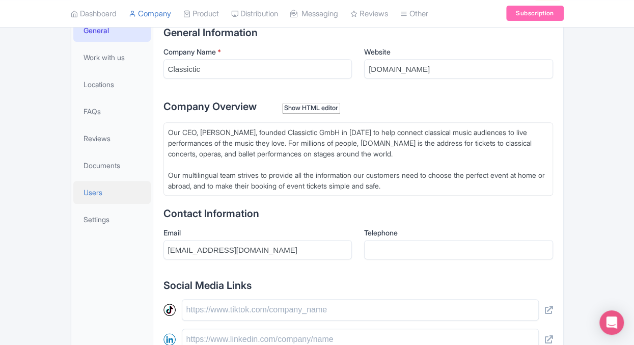
click at [99, 191] on span "Users" at bounding box center [93, 192] width 19 height 11
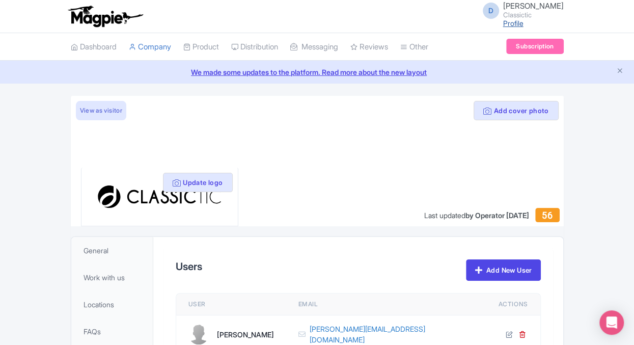
click at [524, 28] on link "Profile" at bounding box center [513, 23] width 20 height 9
click at [90, 44] on link "Dashboard" at bounding box center [94, 47] width 46 height 28
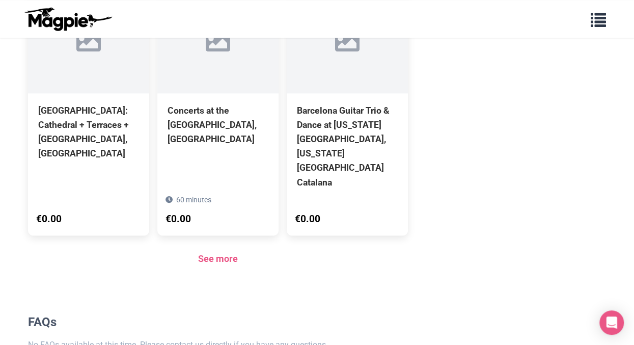
scroll to position [800, 0]
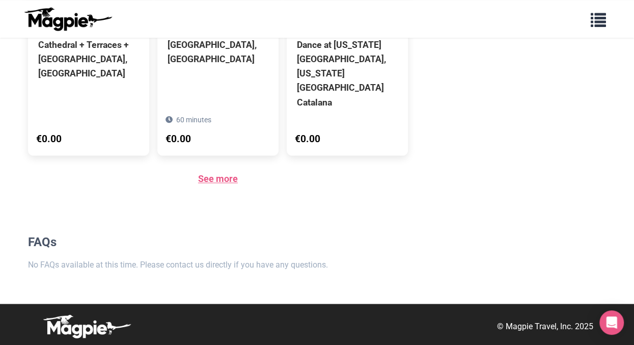
click at [230, 177] on link "See more" at bounding box center [218, 178] width 40 height 11
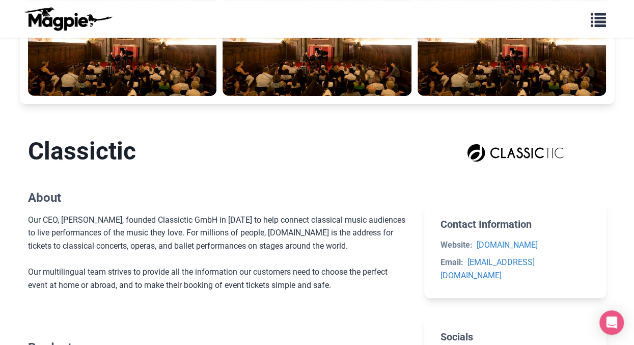
scroll to position [0, 0]
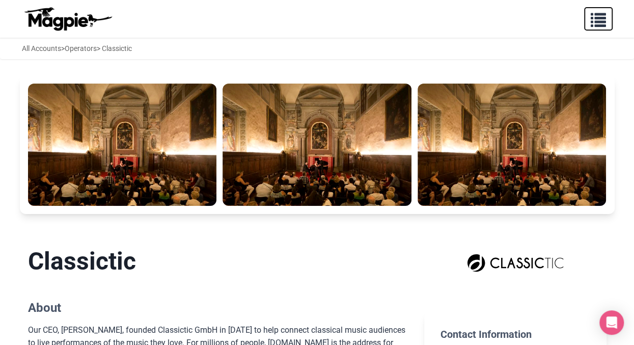
click at [603, 23] on span "button" at bounding box center [598, 17] width 15 height 15
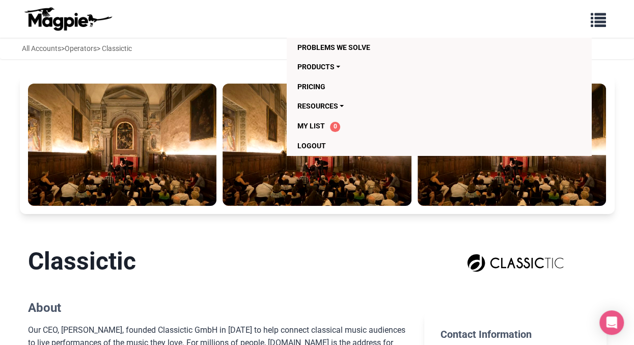
click at [407, 14] on div "Problems we solve Products Content Management and Distribution Magpie for Resel…" at bounding box center [317, 19] width 611 height 30
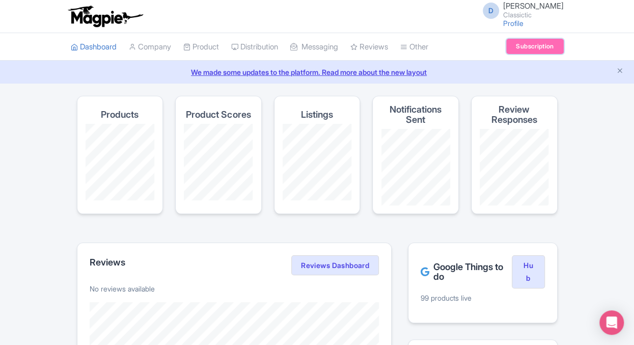
click at [546, 46] on link "Subscription" at bounding box center [534, 46] width 57 height 15
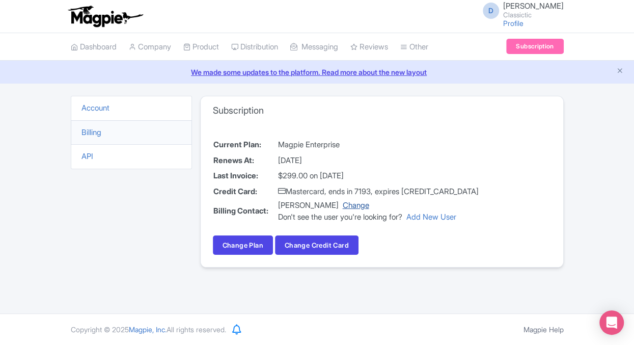
click at [344, 204] on link "Change" at bounding box center [356, 205] width 26 height 10
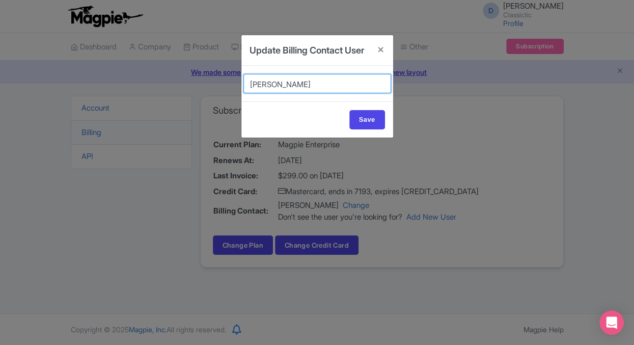
click at [346, 93] on select "[PERSON_NAME]" at bounding box center [318, 83] width 148 height 19
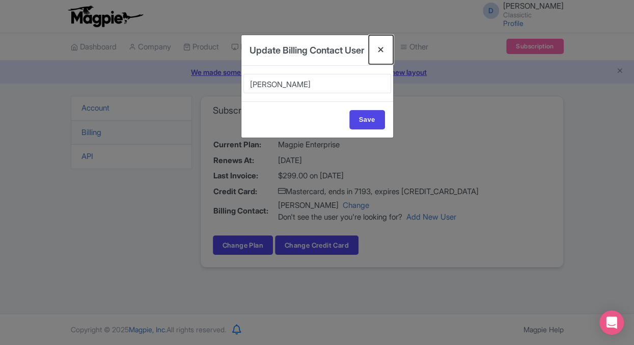
click at [379, 49] on button "Close" at bounding box center [381, 49] width 24 height 29
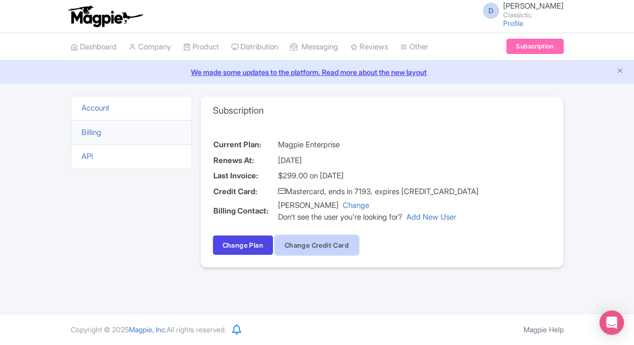
click at [337, 247] on button "Change Credit Card" at bounding box center [317, 244] width 84 height 19
